Goal: Check status: Check status

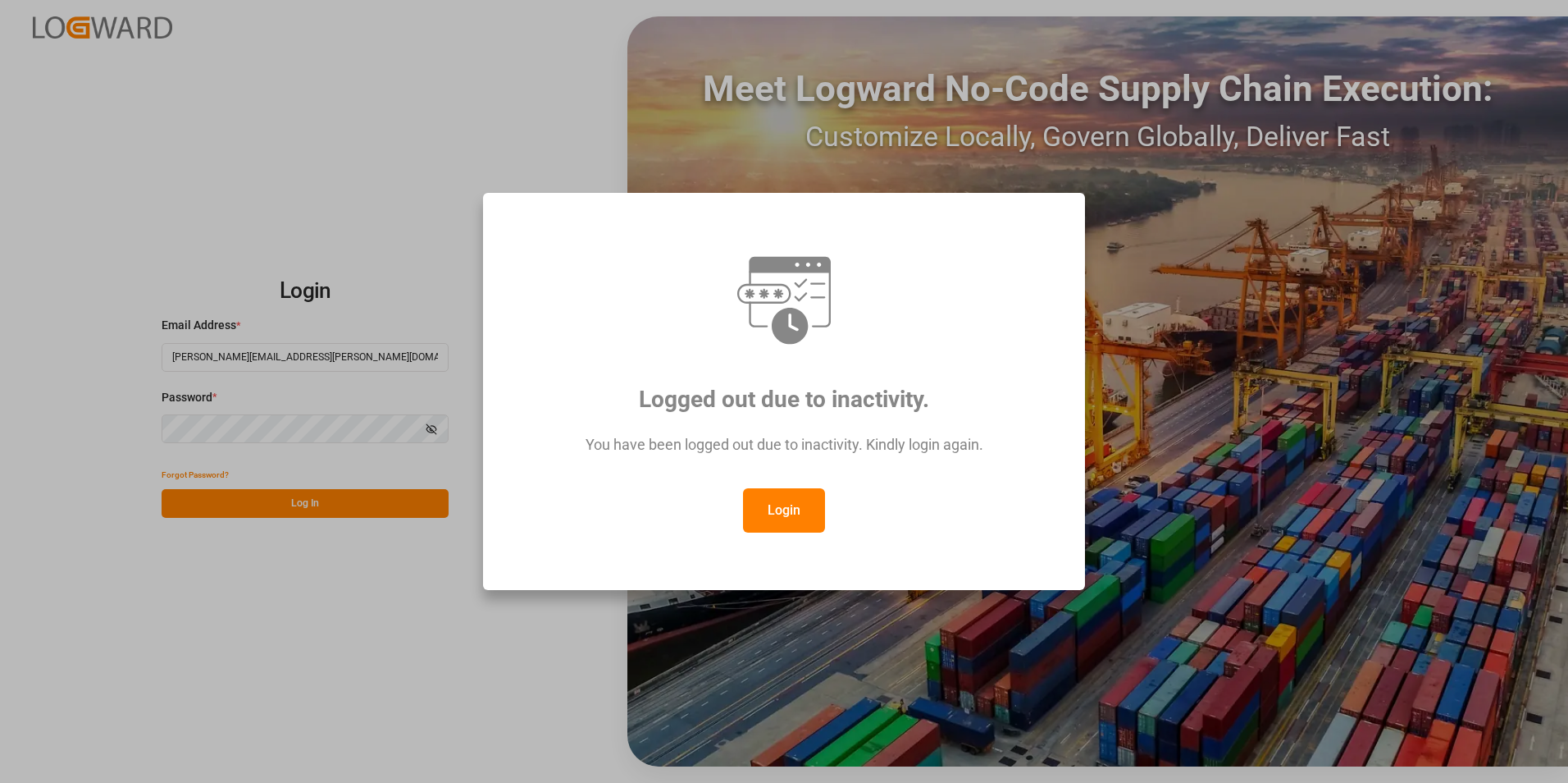
click at [809, 505] on button "Login" at bounding box center [784, 510] width 82 height 44
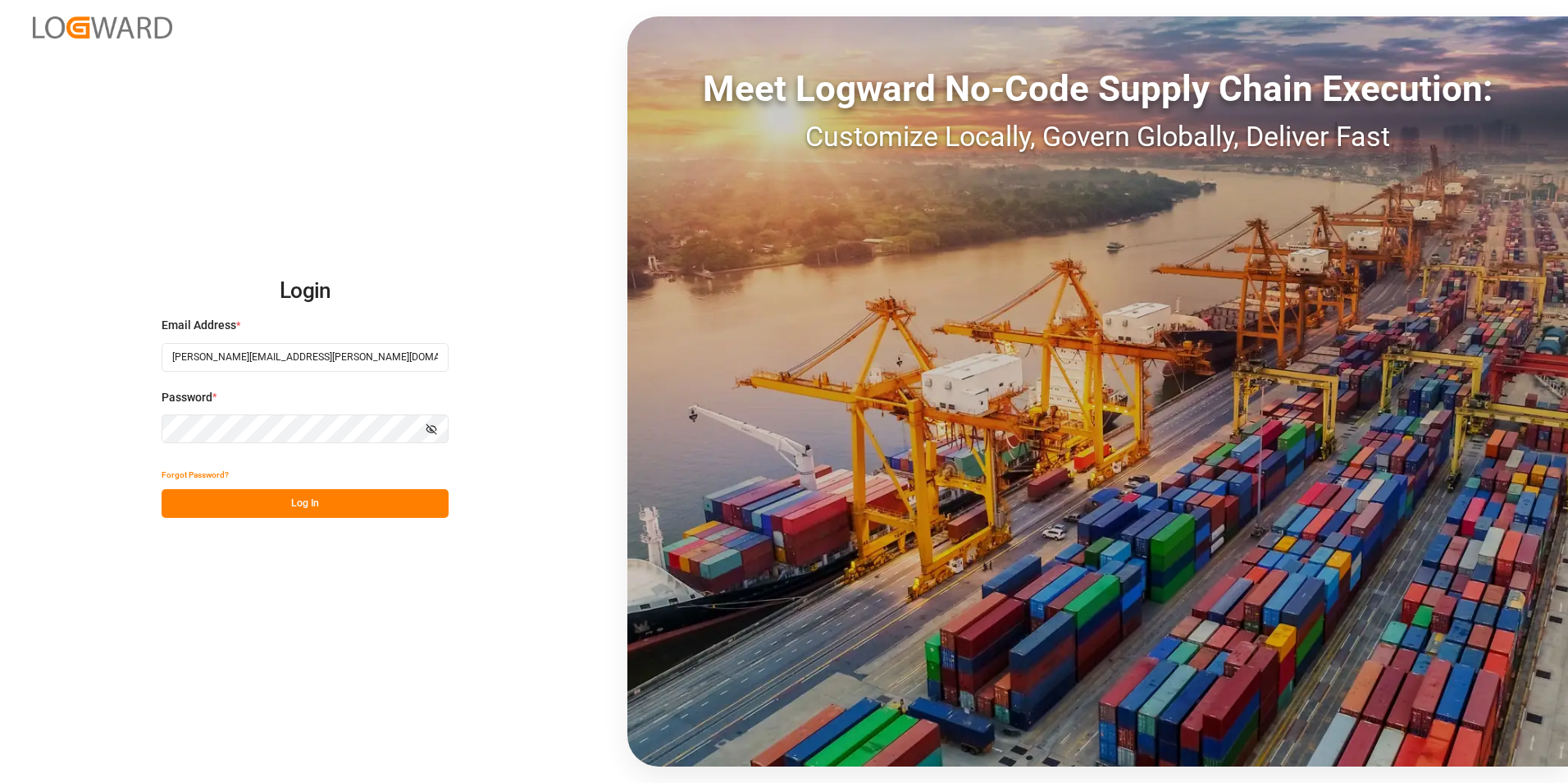
click at [276, 502] on button "Log In" at bounding box center [304, 504] width 287 height 29
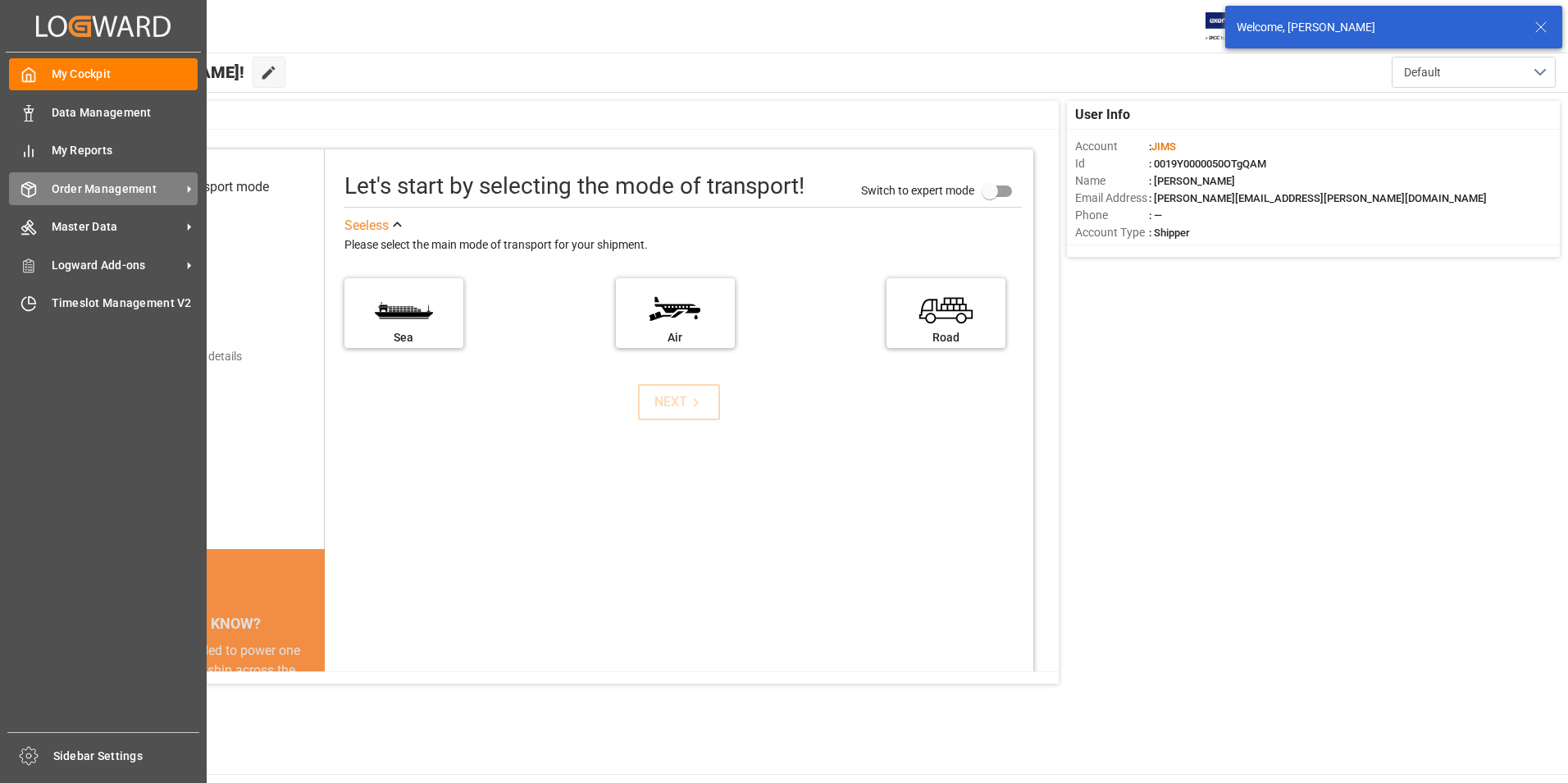
click at [65, 180] on span "Order Management" at bounding box center [116, 188] width 130 height 17
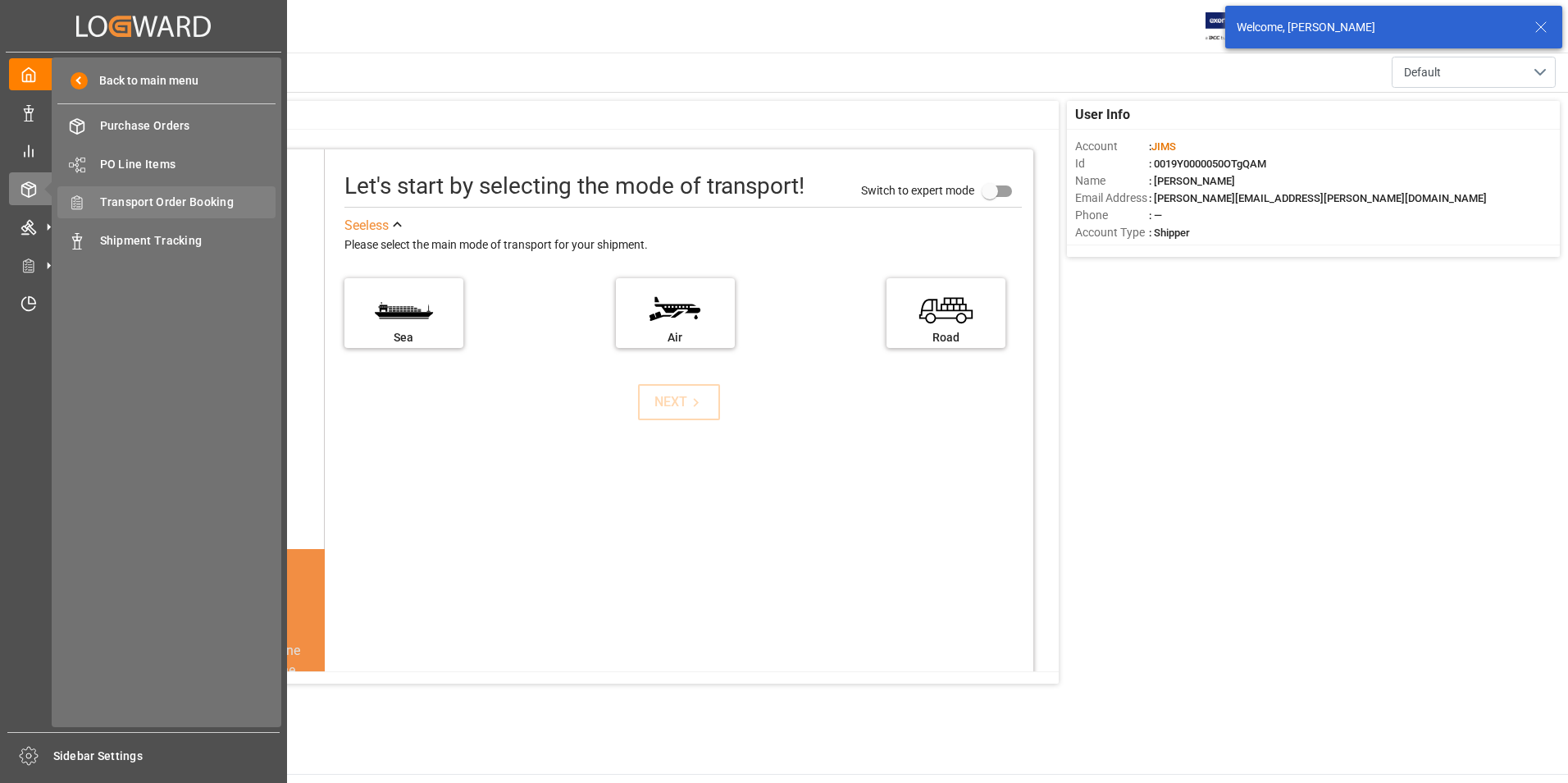
click at [194, 207] on span "Transport Order Booking" at bounding box center [188, 202] width 177 height 17
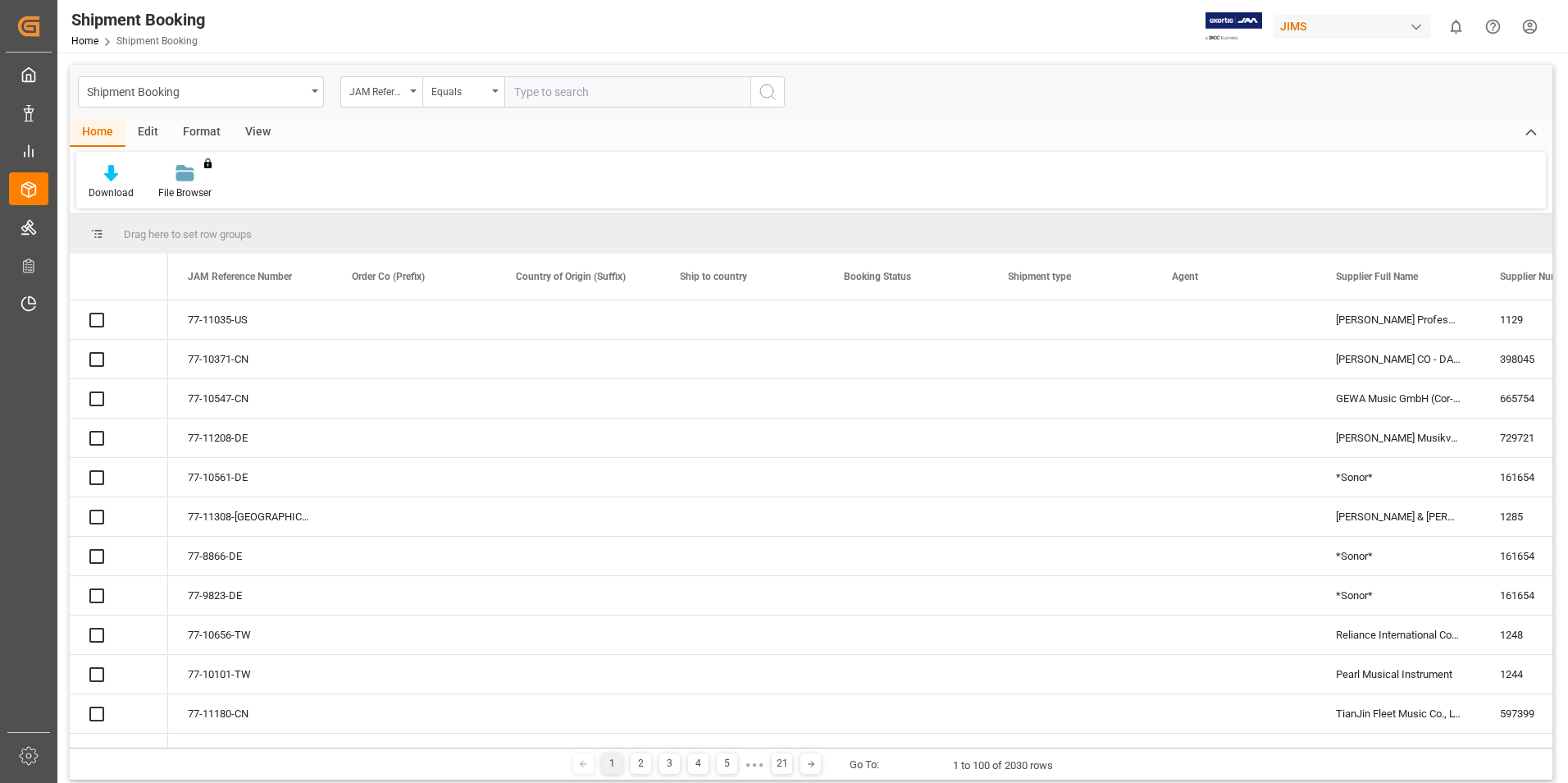
click at [538, 92] on input "text" at bounding box center [627, 92] width 246 height 32
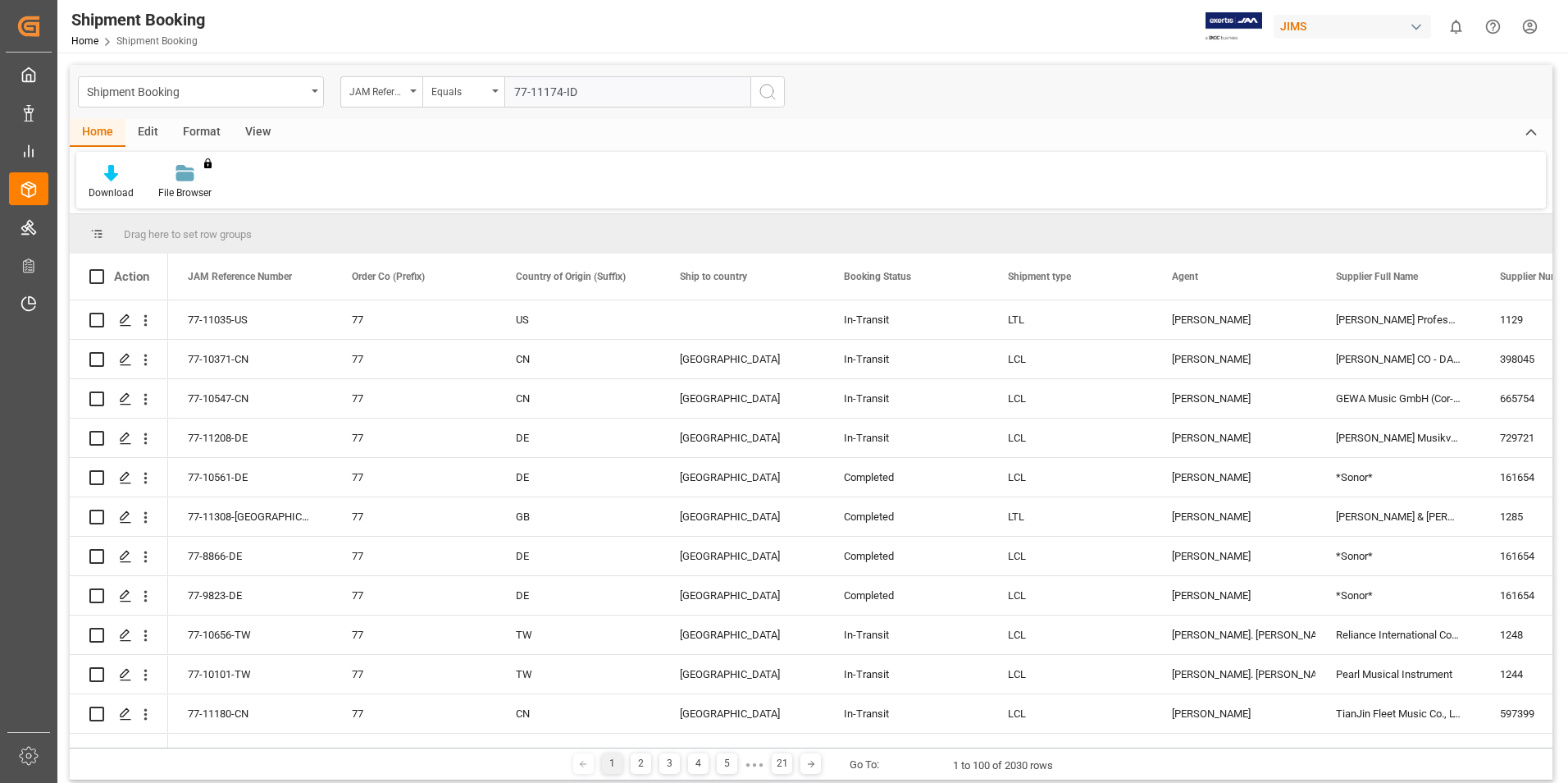
type input "77-11174-ID"
click at [761, 96] on icon "search button" at bounding box center [768, 92] width 20 height 20
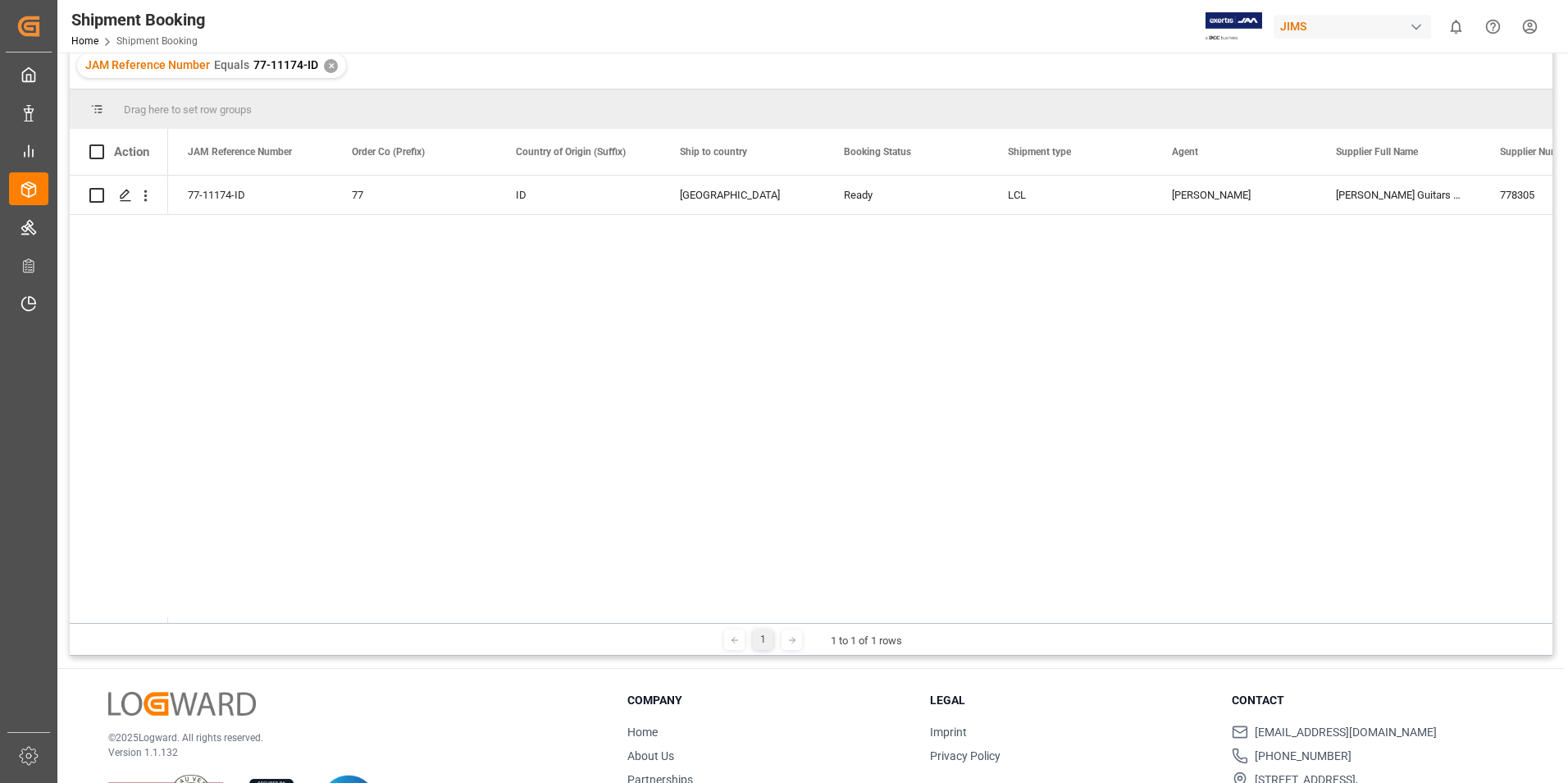
scroll to position [161, 0]
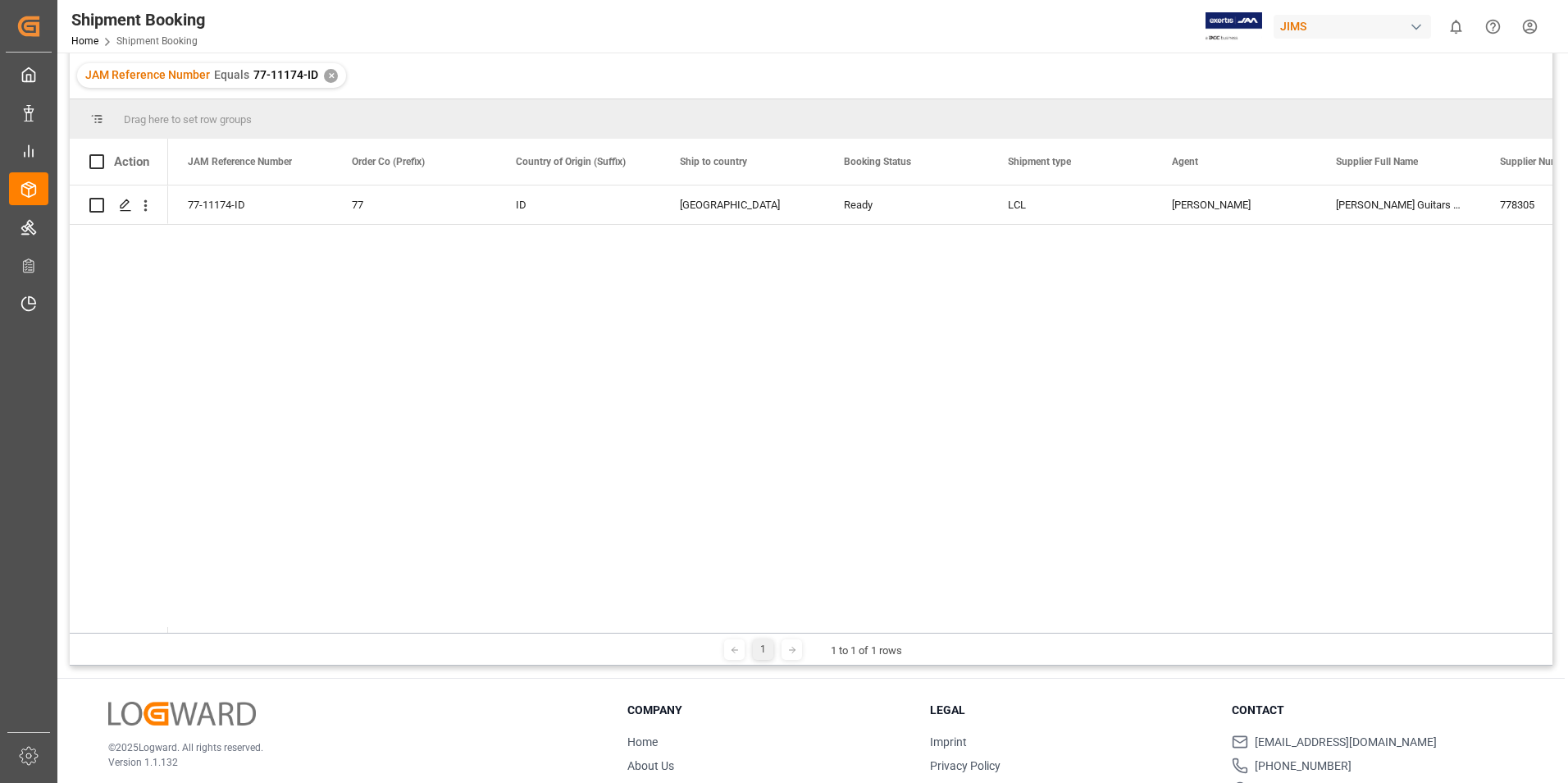
drag, startPoint x: 291, startPoint y: 633, endPoint x: 377, endPoint y: 630, distance: 86.1
click at [377, 630] on div "Drag here to set row groups Drag here to set column labels Action JAM Reference…" at bounding box center [811, 382] width 1483 height 566
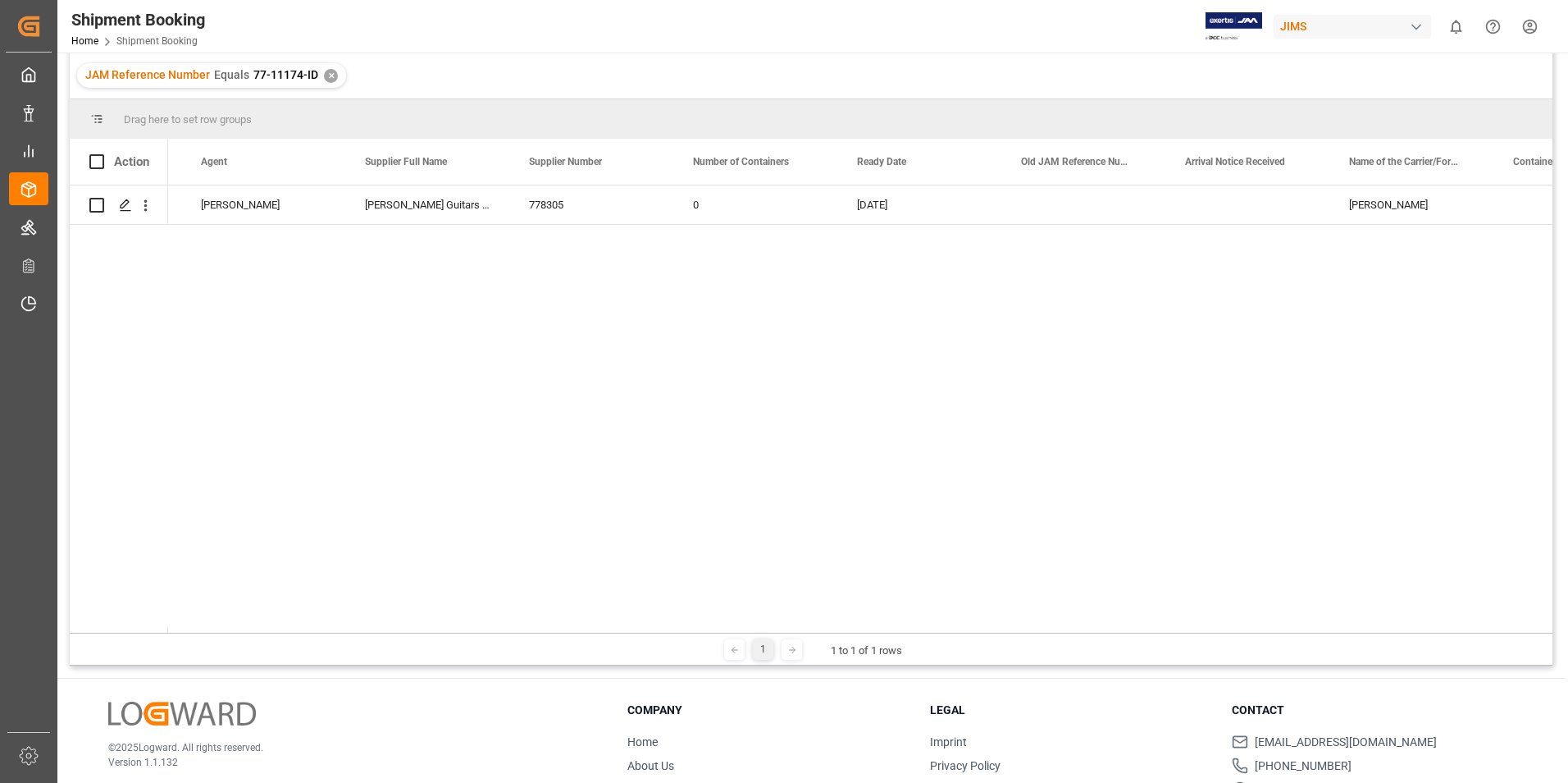
scroll to position [0, 0]
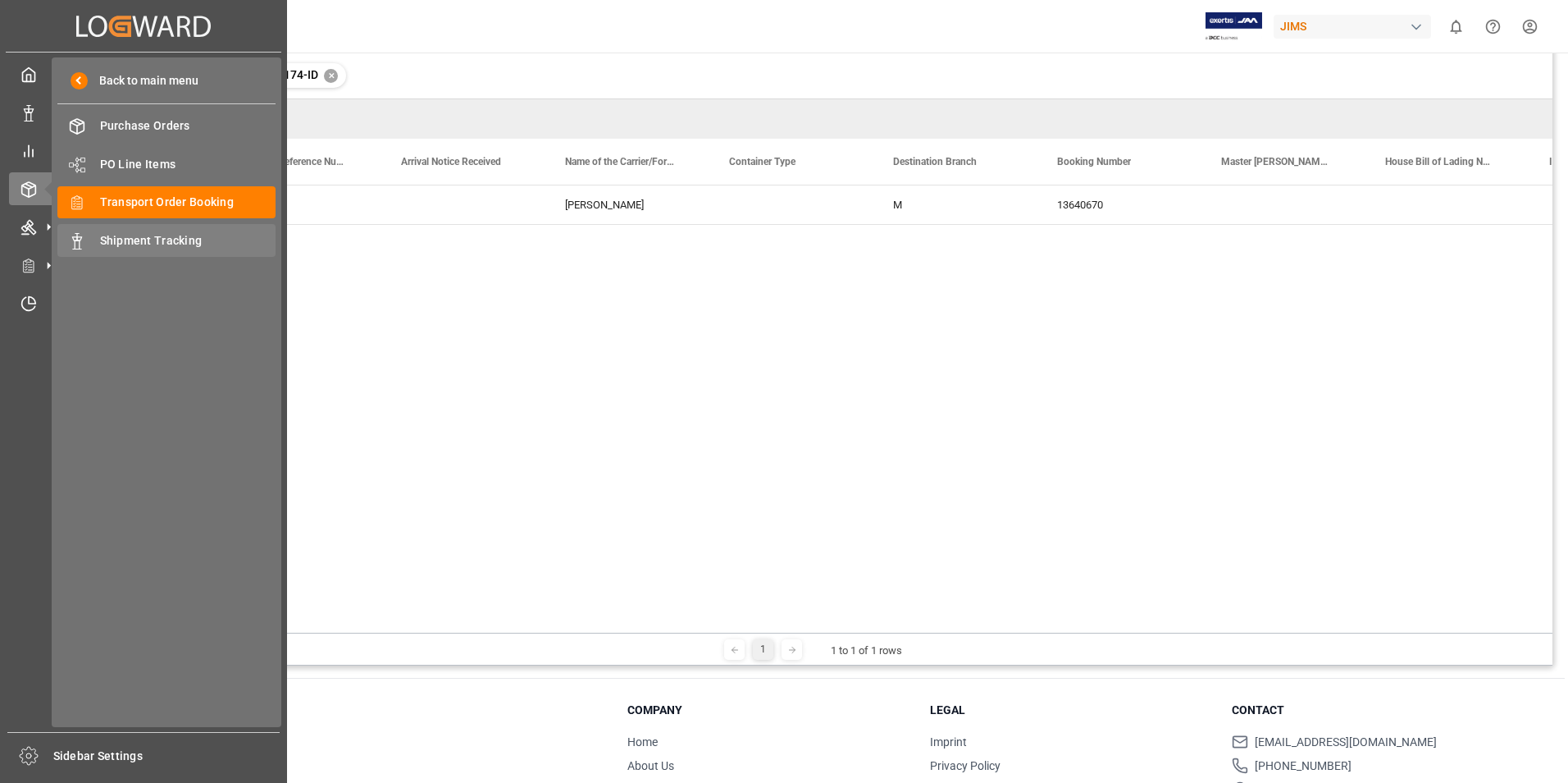
click at [140, 242] on span "Shipment Tracking" at bounding box center [188, 241] width 177 height 17
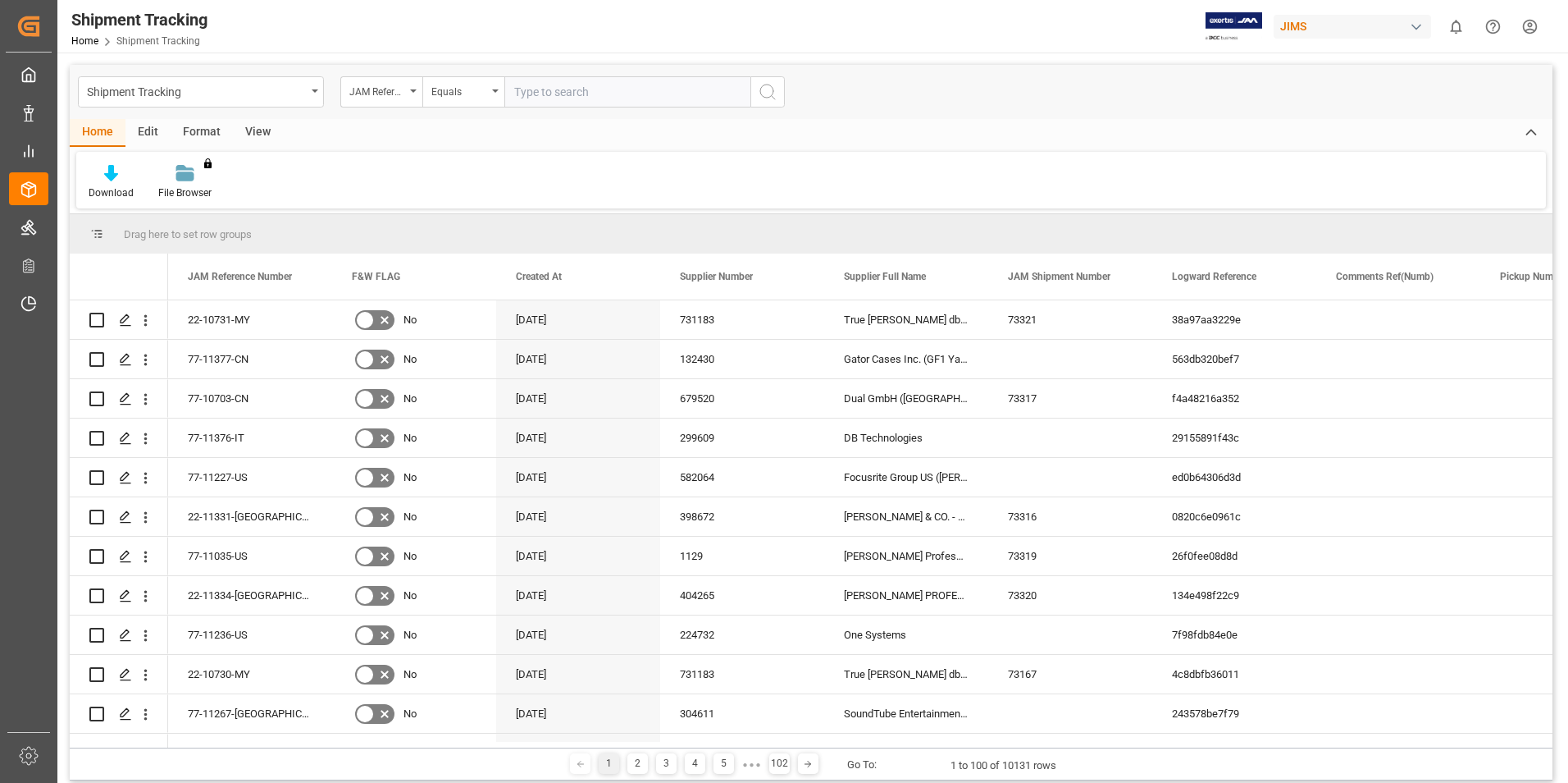
click at [536, 91] on input "text" at bounding box center [627, 92] width 246 height 32
paste input "77-11174-ID"
type input "77-11174-ID"
click at [766, 96] on icon "search button" at bounding box center [768, 92] width 20 height 20
